Goal: Task Accomplishment & Management: Complete application form

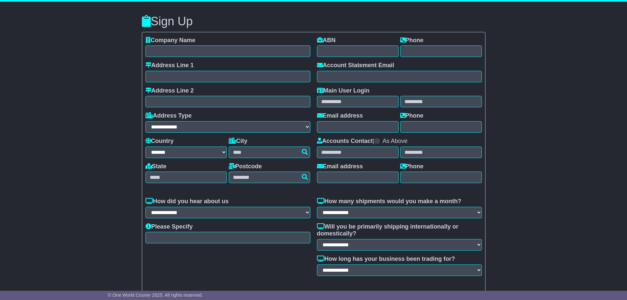
select select "**"
